Goal: Task Accomplishment & Management: Complete application form

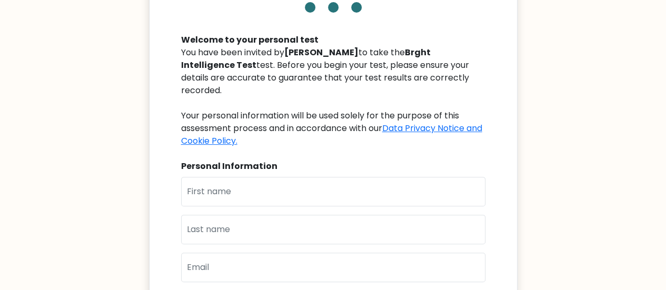
scroll to position [105, 0]
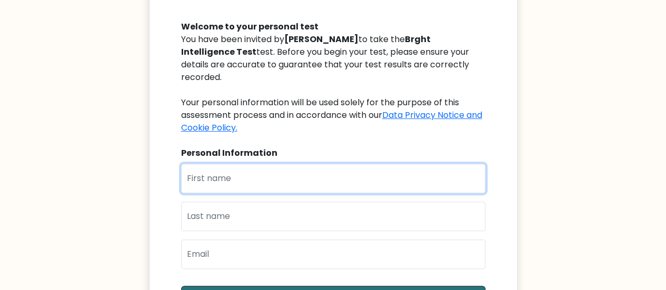
click at [203, 164] on input "text" at bounding box center [333, 178] width 304 height 29
type input "n"
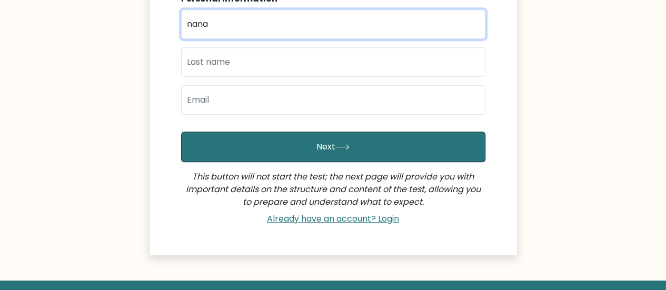
scroll to position [263, 0]
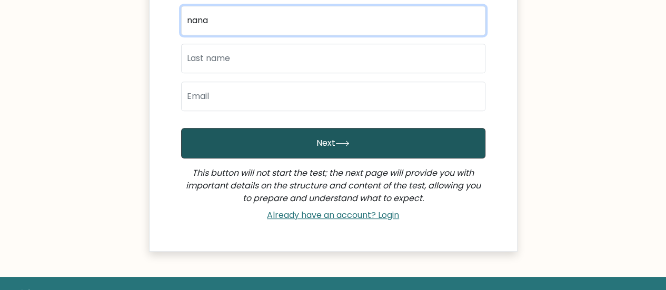
type input "nana"
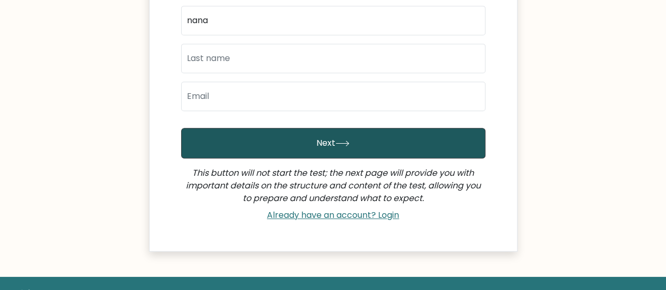
click at [283, 136] on button "Next" at bounding box center [333, 143] width 304 height 31
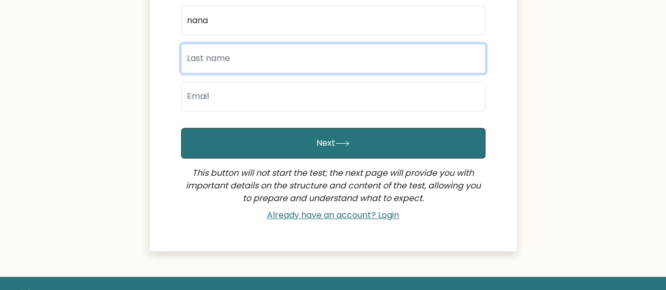
click at [238, 44] on input "text" at bounding box center [333, 58] width 304 height 29
type input "huynh"
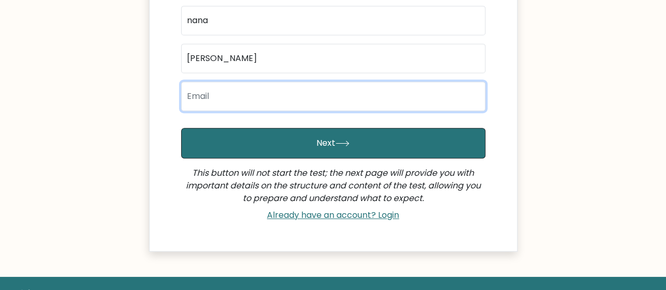
click at [229, 85] on input "email" at bounding box center [333, 96] width 304 height 29
type input "nganhuynhnvp@gmail.com"
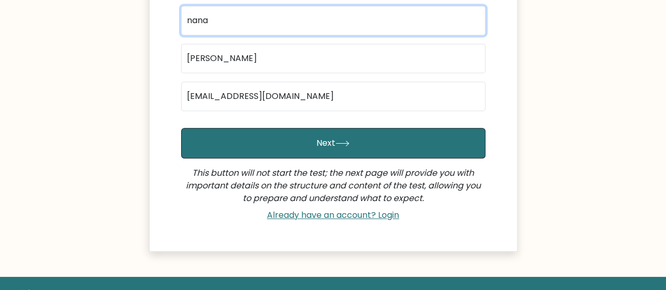
click at [215, 15] on input "nana" at bounding box center [333, 20] width 304 height 29
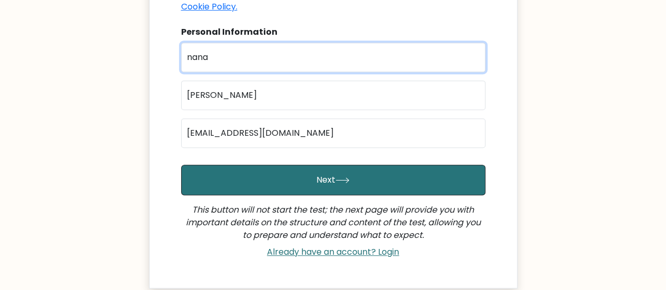
scroll to position [211, 0]
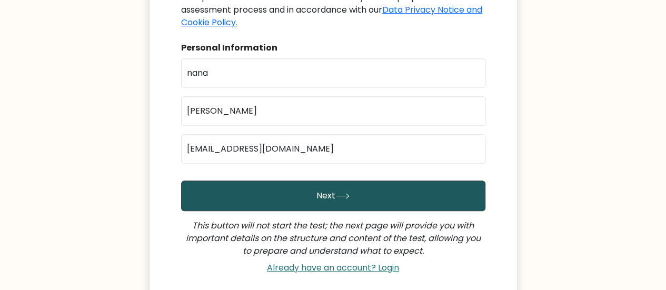
click at [318, 182] on button "Next" at bounding box center [333, 196] width 304 height 31
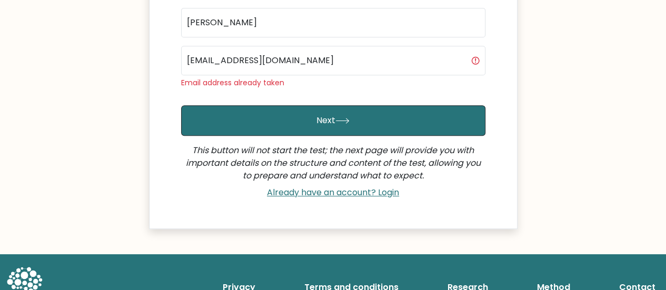
scroll to position [314, 0]
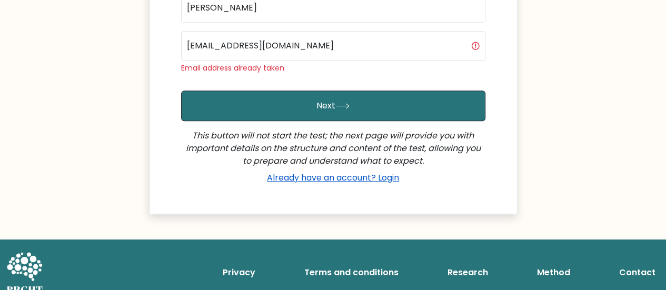
click at [325, 172] on link "Already have an account? Login" at bounding box center [333, 178] width 141 height 12
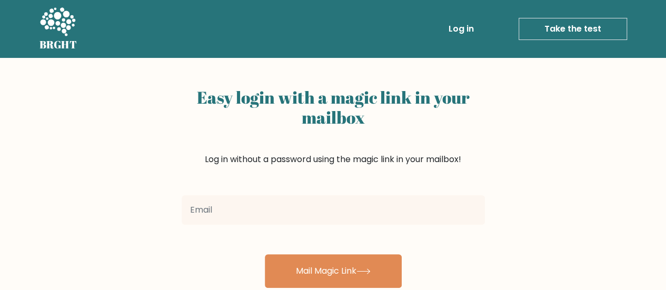
click at [255, 208] on input "email" at bounding box center [333, 209] width 303 height 29
type input "nganhuynhnvp@gmail.com"
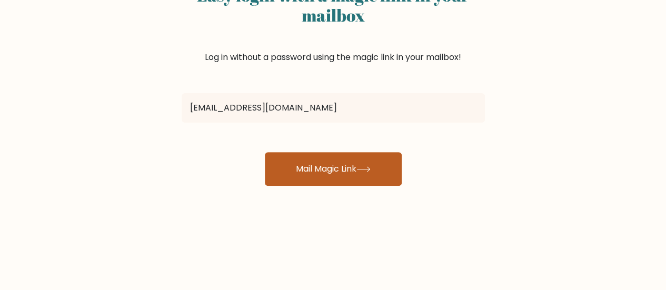
scroll to position [105, 0]
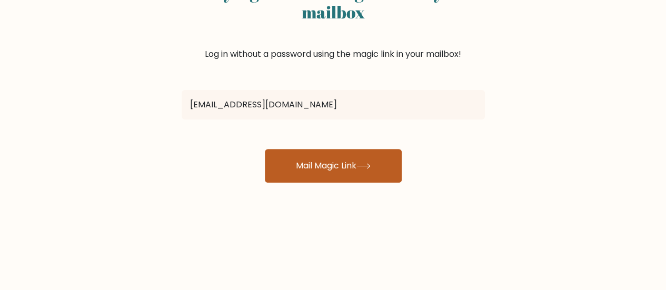
click at [334, 158] on button "Mail Magic Link" at bounding box center [333, 166] width 137 height 34
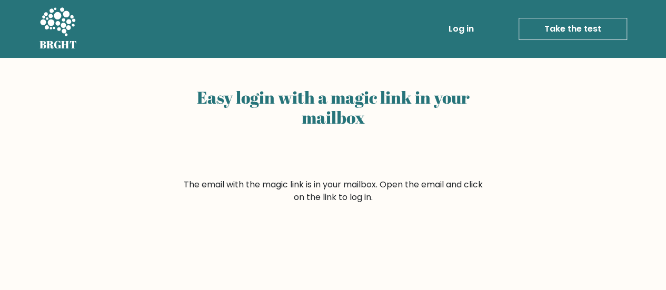
click at [577, 31] on link "Take the test" at bounding box center [572, 29] width 108 height 22
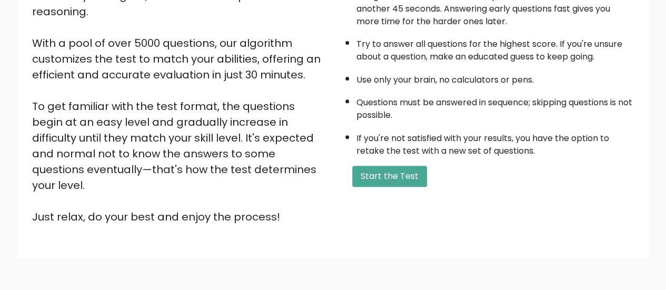
scroll to position [158, 0]
click at [396, 175] on button "Start the Test" at bounding box center [389, 175] width 75 height 21
click at [402, 174] on button "Start the Test" at bounding box center [389, 175] width 75 height 21
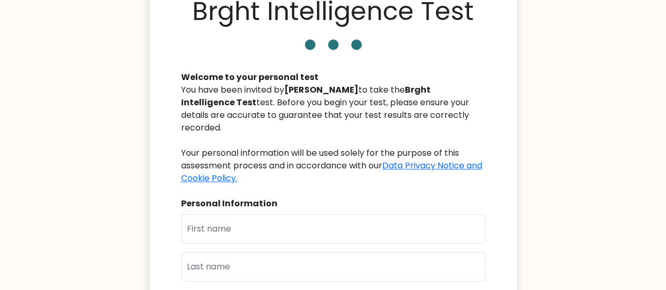
scroll to position [211, 0]
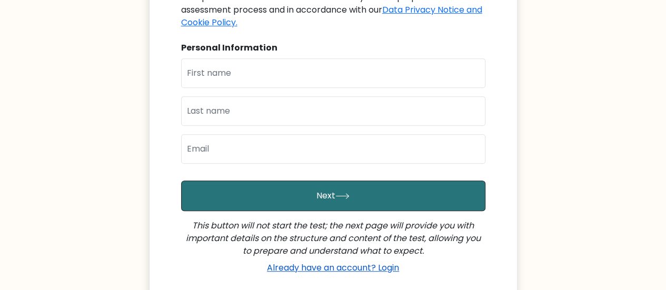
click at [346, 262] on link "Already have an account? Login" at bounding box center [333, 268] width 141 height 12
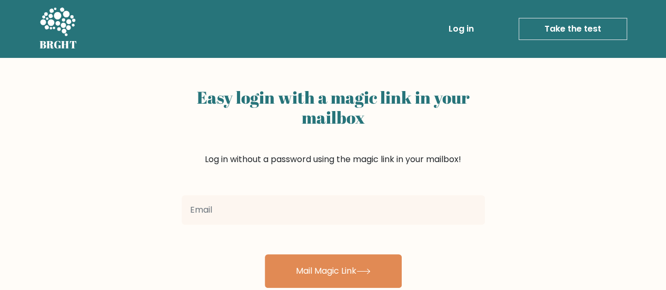
click at [327, 219] on input "email" at bounding box center [333, 209] width 303 height 29
type input "[EMAIL_ADDRESS][DOMAIN_NAME]"
click at [568, 30] on link "Take the test" at bounding box center [572, 29] width 108 height 22
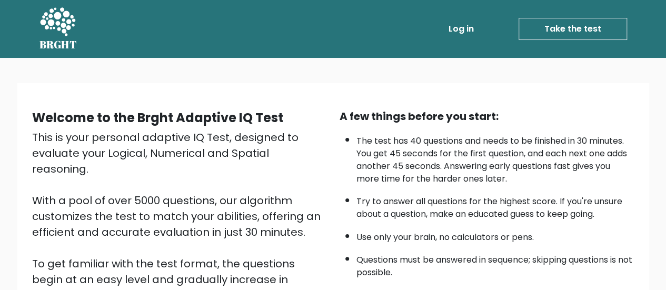
click at [550, 37] on link "Take the test" at bounding box center [572, 29] width 108 height 22
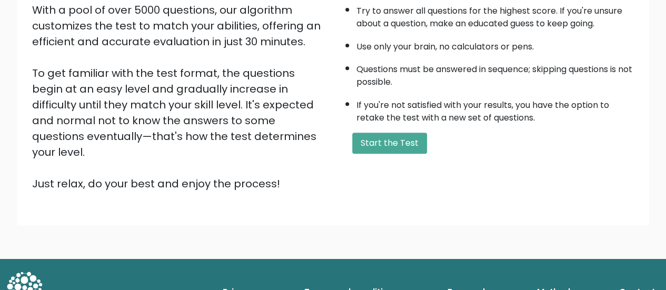
scroll to position [192, 0]
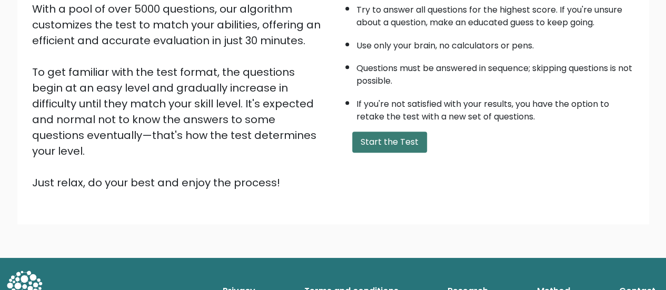
click at [393, 138] on button "Start the Test" at bounding box center [389, 142] width 75 height 21
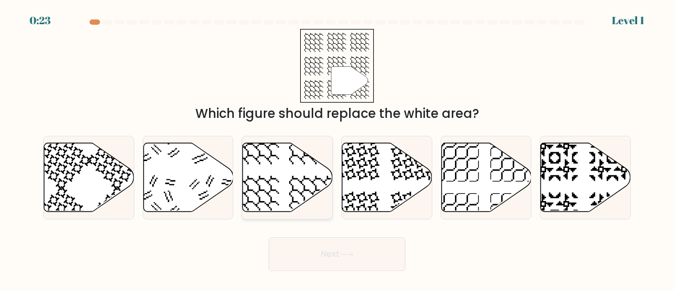
click at [271, 175] on icon at bounding box center [288, 177] width 90 height 69
click at [337, 148] on input "c." at bounding box center [337, 146] width 1 height 3
radio input "true"
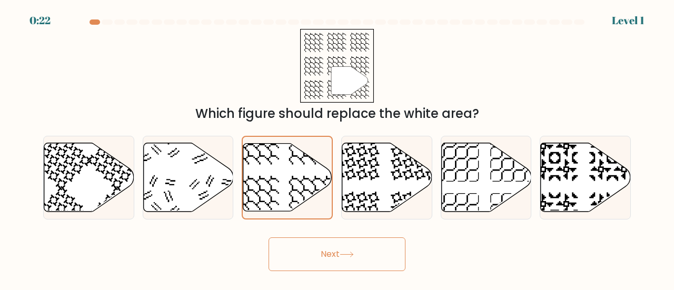
click at [351, 253] on icon at bounding box center [346, 255] width 14 height 6
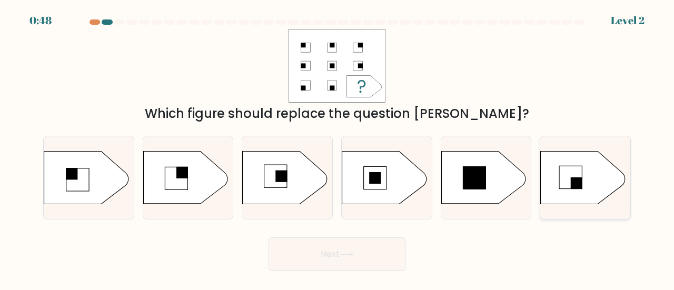
click at [578, 178] on rect at bounding box center [576, 183] width 12 height 12
click at [337, 148] on input "f." at bounding box center [337, 146] width 1 height 3
radio input "true"
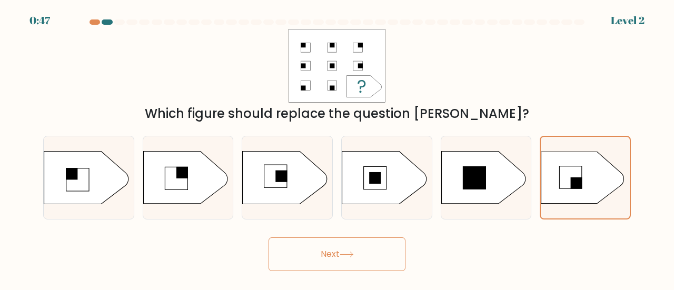
click at [353, 256] on icon at bounding box center [346, 254] width 13 height 5
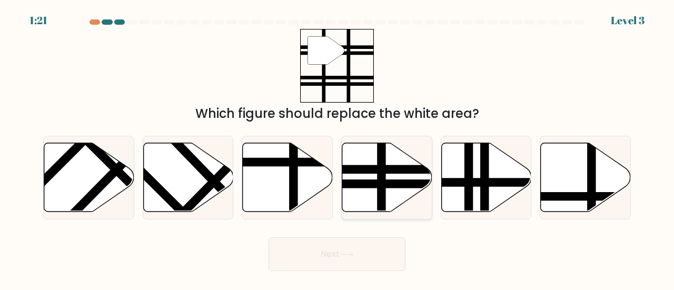
click at [377, 169] on line at bounding box center [414, 169] width 181 height 0
click at [337, 148] on input "d." at bounding box center [337, 146] width 1 height 3
radio input "true"
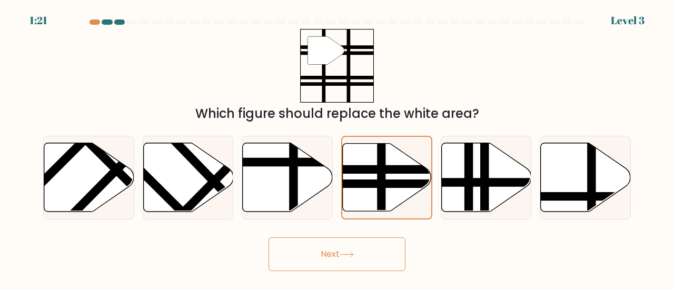
click at [352, 249] on button "Next" at bounding box center [336, 254] width 137 height 34
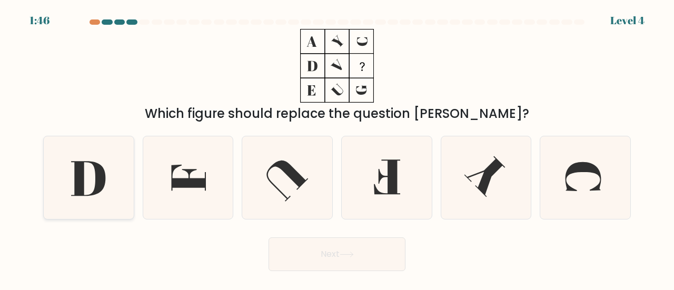
click at [126, 179] on icon at bounding box center [88, 177] width 83 height 83
click at [337, 148] on input "a." at bounding box center [337, 146] width 1 height 3
radio input "true"
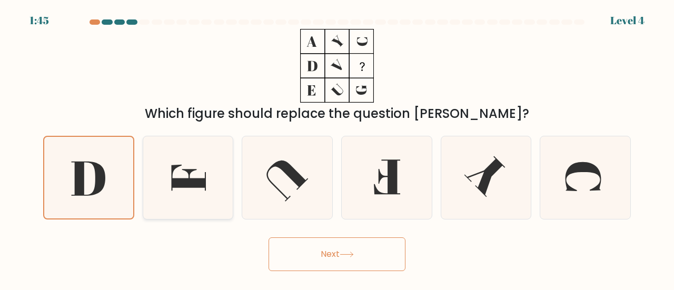
click at [199, 179] on icon at bounding box center [188, 178] width 35 height 26
click at [337, 148] on input "b." at bounding box center [337, 146] width 1 height 3
radio input "true"
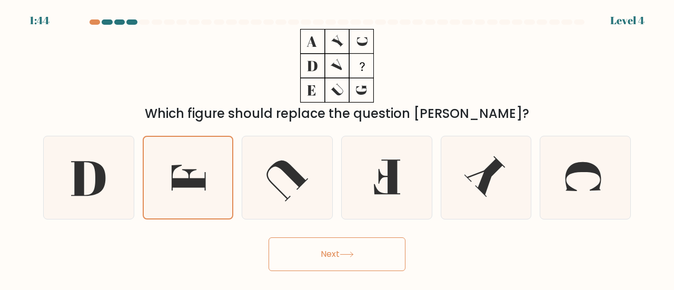
click at [322, 249] on button "Next" at bounding box center [336, 254] width 137 height 34
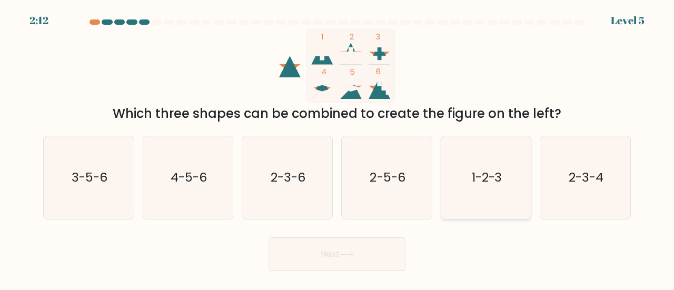
click at [483, 188] on icon "1-2-3" at bounding box center [486, 177] width 83 height 83
click at [337, 148] on input "e. 1-2-3" at bounding box center [337, 146] width 1 height 3
radio input "true"
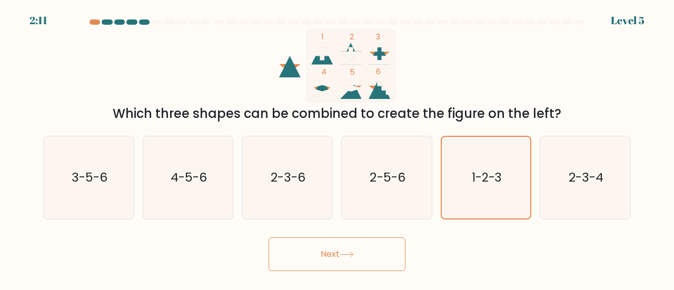
click at [331, 249] on button "Next" at bounding box center [336, 254] width 137 height 34
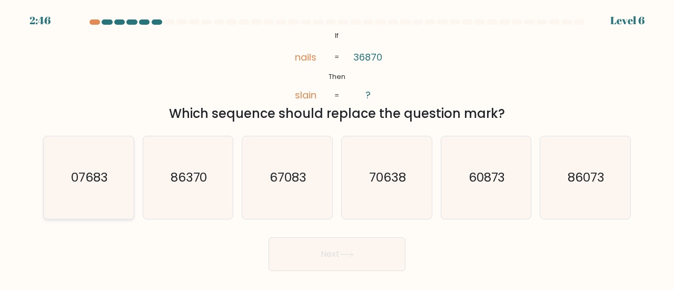
click at [97, 187] on icon "07683" at bounding box center [88, 177] width 83 height 83
click at [337, 148] on input "a. 07683" at bounding box center [337, 146] width 1 height 3
radio input "true"
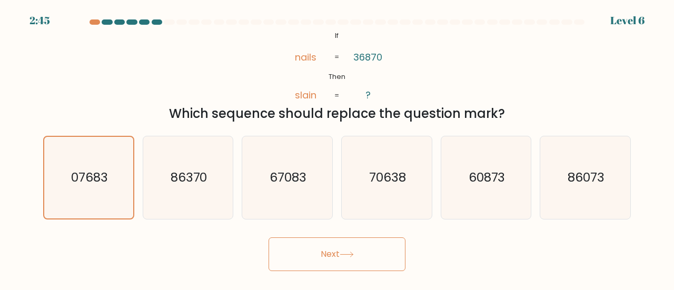
click at [351, 262] on button "Next" at bounding box center [336, 254] width 137 height 34
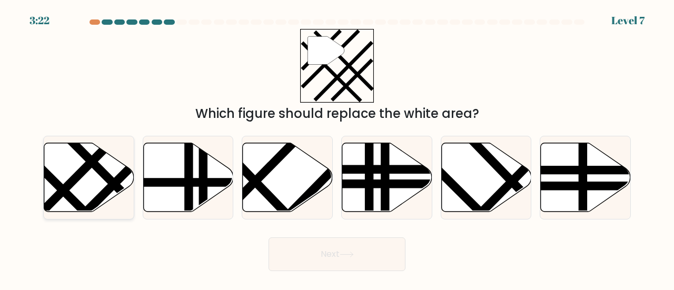
click at [85, 169] on line at bounding box center [78, 175] width 94 height 95
click at [337, 148] on input "a." at bounding box center [337, 146] width 1 height 3
radio input "true"
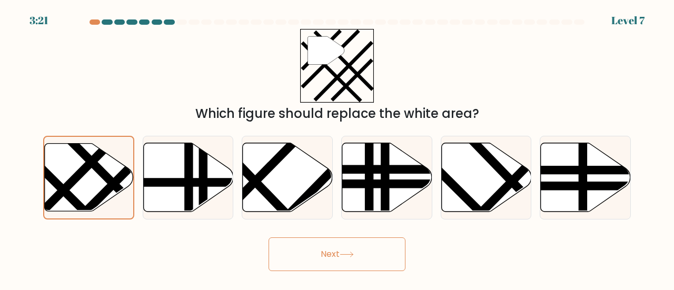
click at [336, 253] on button "Next" at bounding box center [336, 254] width 137 height 34
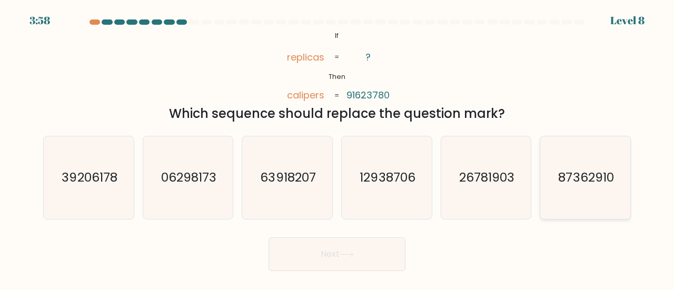
click at [603, 197] on icon "87362910" at bounding box center [585, 177] width 83 height 83
click at [337, 148] on input "f. 87362910" at bounding box center [337, 146] width 1 height 3
radio input "true"
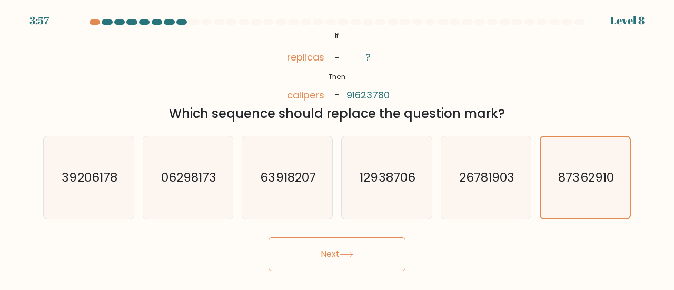
click at [344, 261] on button "Next" at bounding box center [336, 254] width 137 height 34
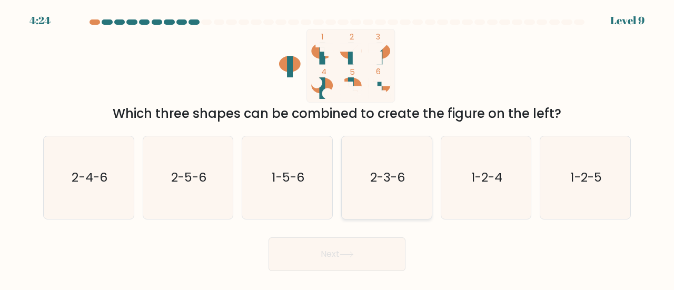
click at [370, 154] on icon "2-3-6" at bounding box center [386, 177] width 83 height 83
click at [337, 148] on input "d. 2-3-6" at bounding box center [337, 146] width 1 height 3
radio input "true"
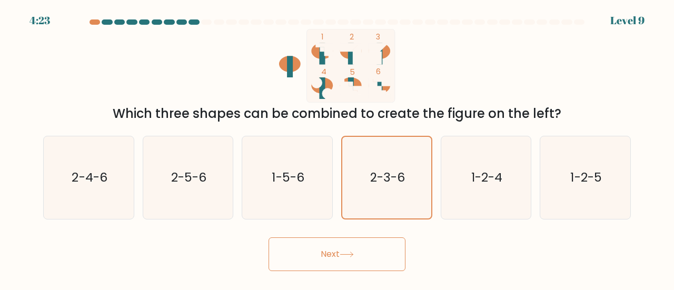
click at [344, 253] on icon at bounding box center [346, 255] width 14 height 6
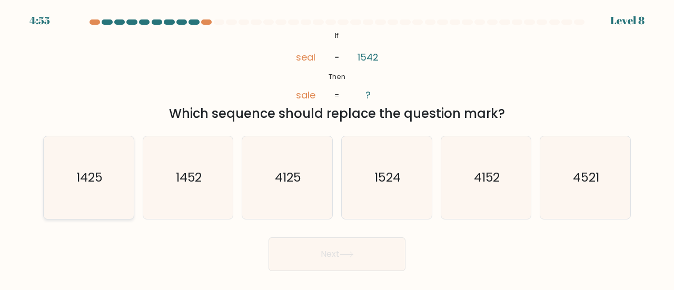
click at [101, 175] on text "1425" at bounding box center [89, 176] width 26 height 17
click at [337, 148] on input "a. 1425" at bounding box center [337, 146] width 1 height 3
radio input "true"
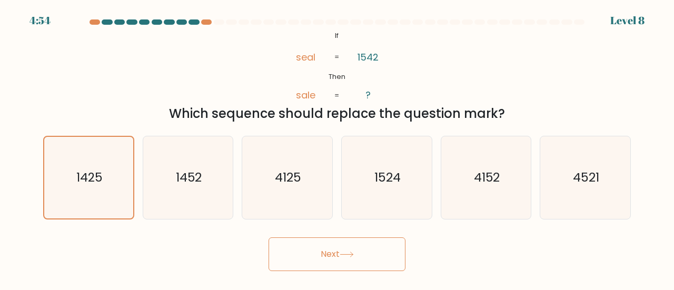
click at [351, 256] on icon at bounding box center [346, 255] width 14 height 6
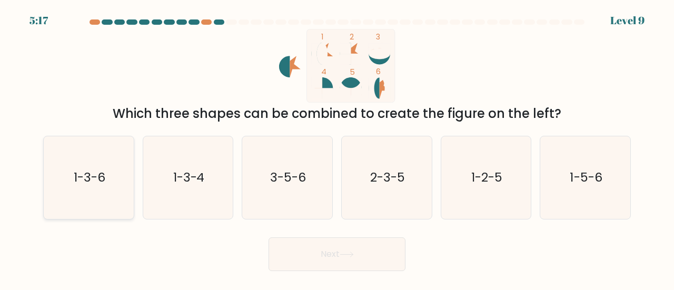
click at [98, 191] on icon "1-3-6" at bounding box center [88, 177] width 83 height 83
click at [337, 148] on input "a. 1-3-6" at bounding box center [337, 146] width 1 height 3
radio input "true"
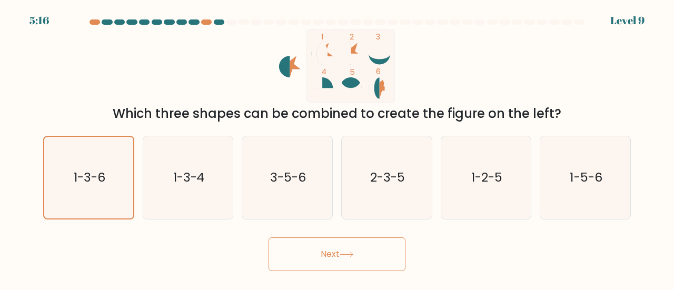
click at [375, 244] on button "Next" at bounding box center [336, 254] width 137 height 34
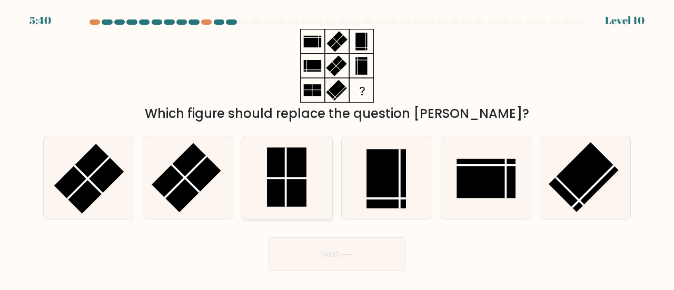
click at [291, 188] on rect at bounding box center [286, 176] width 39 height 59
click at [337, 148] on input "c." at bounding box center [337, 146] width 1 height 3
radio input "true"
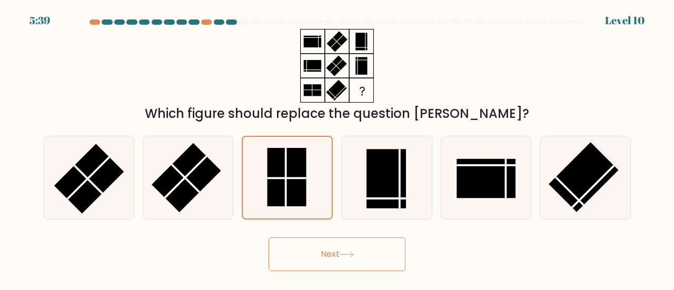
click at [331, 247] on button "Next" at bounding box center [336, 254] width 137 height 34
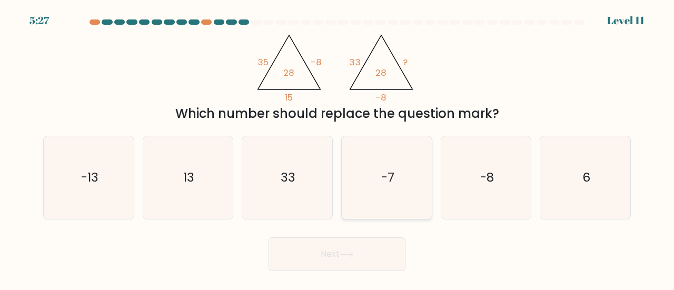
click at [375, 163] on icon "-7" at bounding box center [386, 177] width 83 height 83
click at [337, 148] on input "d. -7" at bounding box center [337, 146] width 1 height 3
radio input "true"
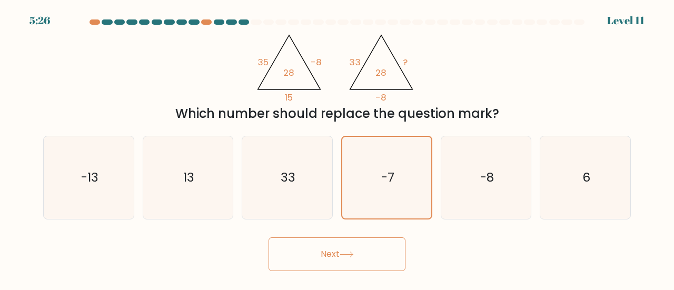
click at [346, 250] on button "Next" at bounding box center [336, 254] width 137 height 34
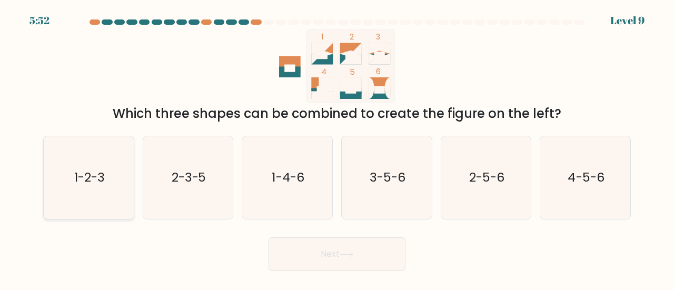
click at [75, 189] on icon "1-2-3" at bounding box center [88, 177] width 83 height 83
click at [337, 148] on input "a. 1-2-3" at bounding box center [337, 146] width 1 height 3
radio input "true"
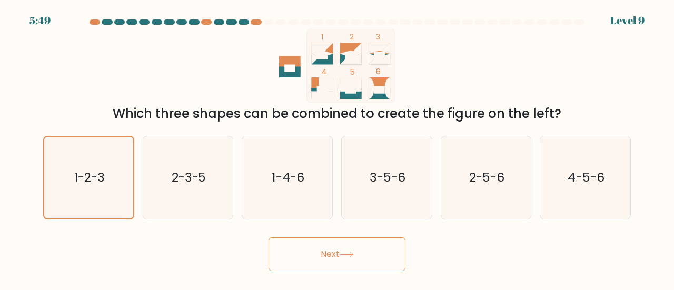
click at [336, 254] on button "Next" at bounding box center [336, 254] width 137 height 34
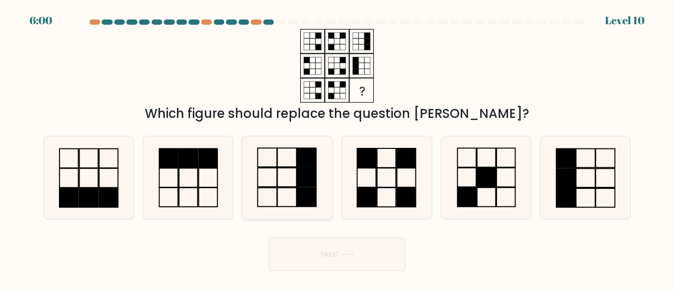
click at [275, 167] on rect at bounding box center [267, 157] width 19 height 19
click at [337, 148] on input "c." at bounding box center [337, 146] width 1 height 3
radio input "true"
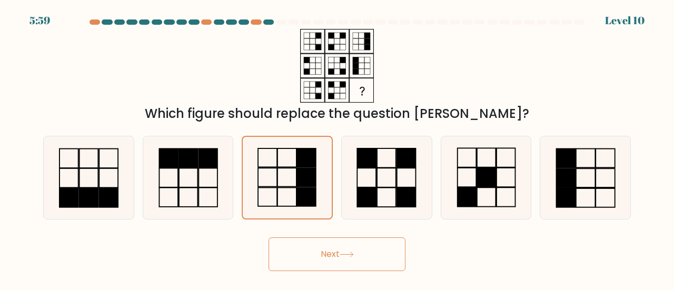
click at [328, 251] on button "Next" at bounding box center [336, 254] width 137 height 34
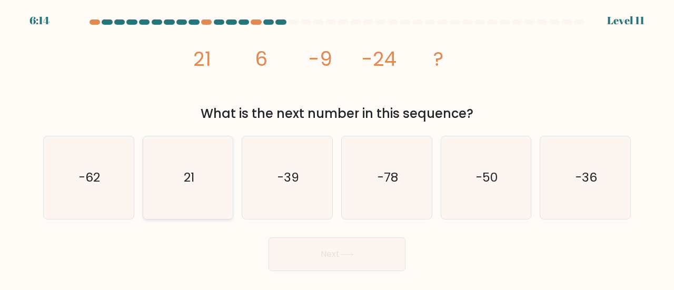
click at [211, 196] on icon "21" at bounding box center [188, 177] width 83 height 83
click at [337, 148] on input "b. 21" at bounding box center [337, 146] width 1 height 3
radio input "true"
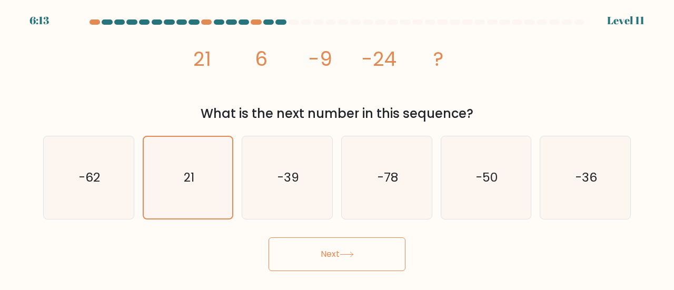
click at [323, 250] on button "Next" at bounding box center [336, 254] width 137 height 34
